Goal: Transaction & Acquisition: Book appointment/travel/reservation

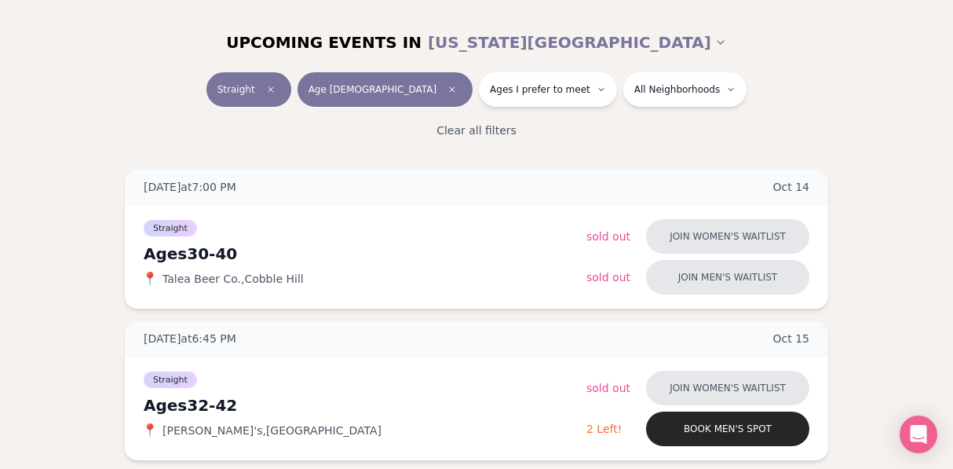
scroll to position [176, 0]
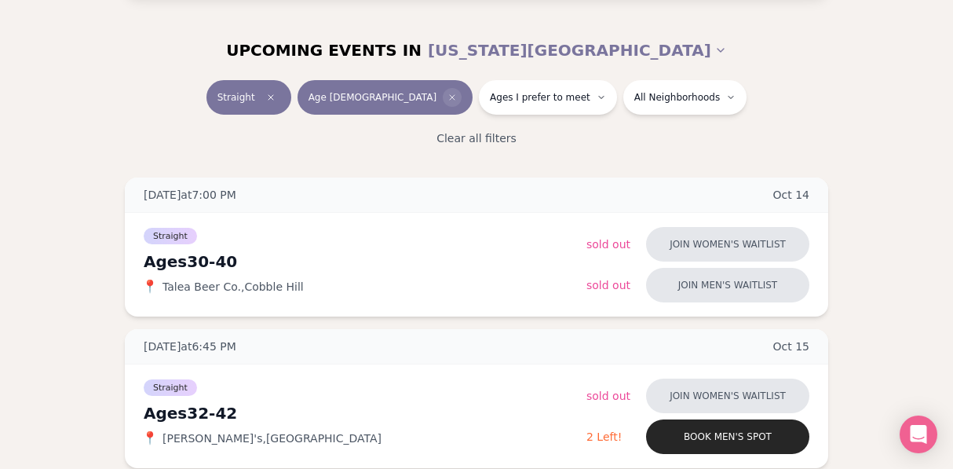
click at [448, 99] on icon "Clear age" at bounding box center [452, 97] width 9 height 9
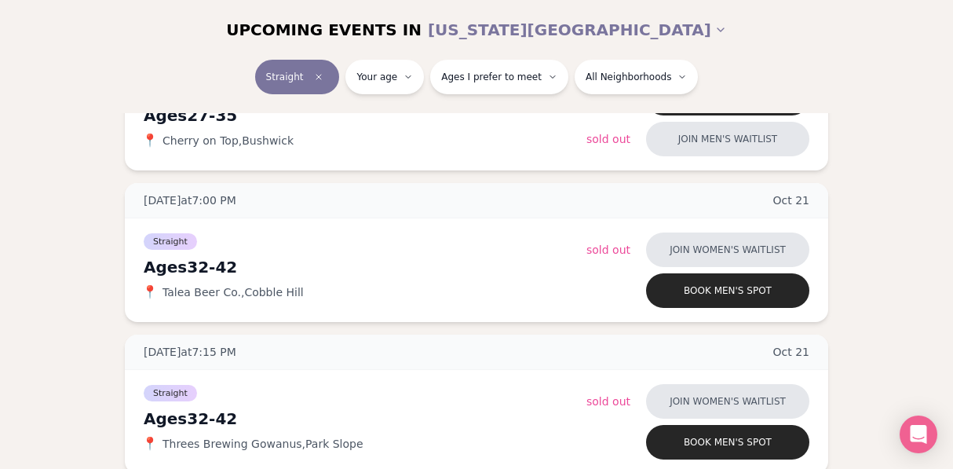
scroll to position [1060, 0]
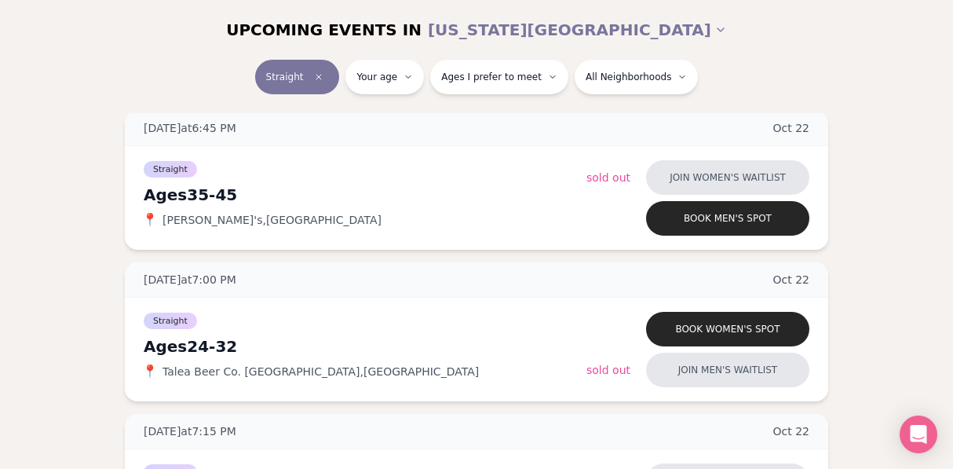
scroll to position [1593, 0]
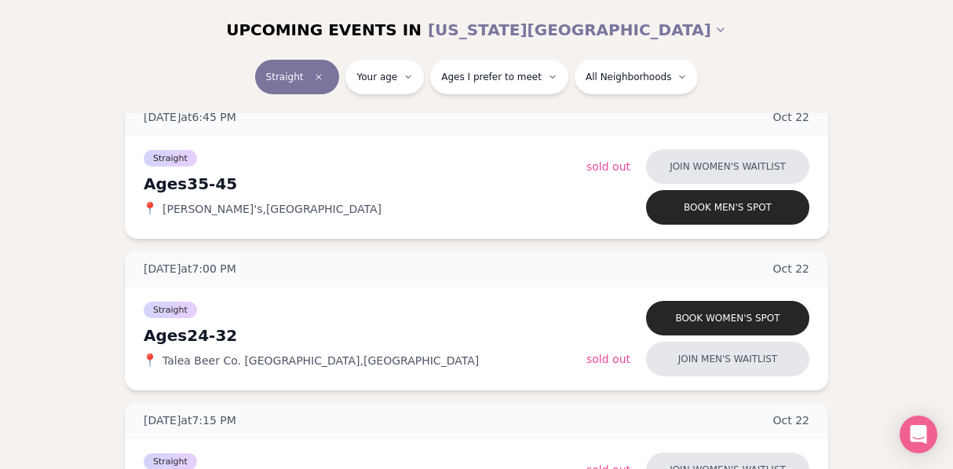
click at [336, 218] on div "Straight Ages [DEMOGRAPHIC_DATA] 📍 [PERSON_NAME]'s , [GEOGRAPHIC_DATA]" at bounding box center [365, 187] width 443 height 79
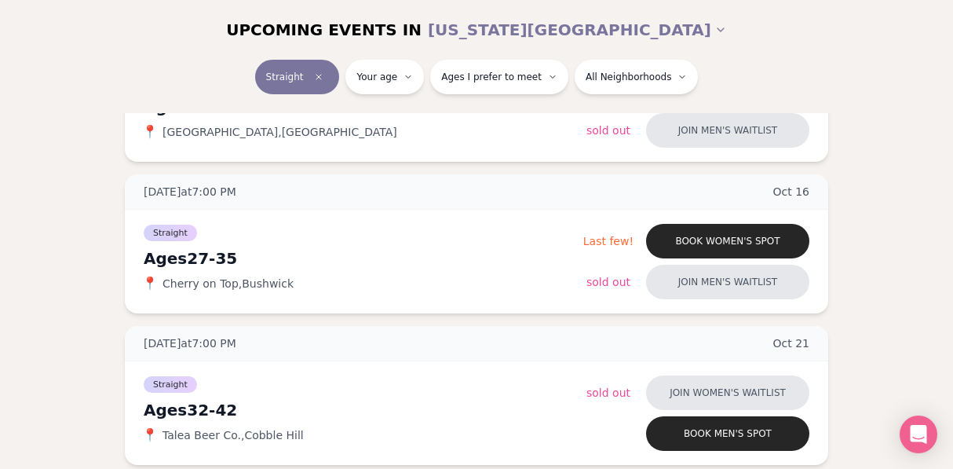
scroll to position [911, 0]
